Goal: Register for event/course

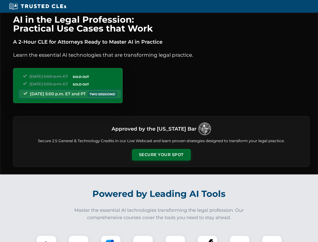
click at [161, 155] on button "Secure Your Spot" at bounding box center [161, 155] width 59 height 12
click at [46, 239] on img at bounding box center [46, 245] width 15 height 15
click at [79, 239] on div at bounding box center [79, 246] width 20 height 20
